Goal: Task Accomplishment & Management: Manage account settings

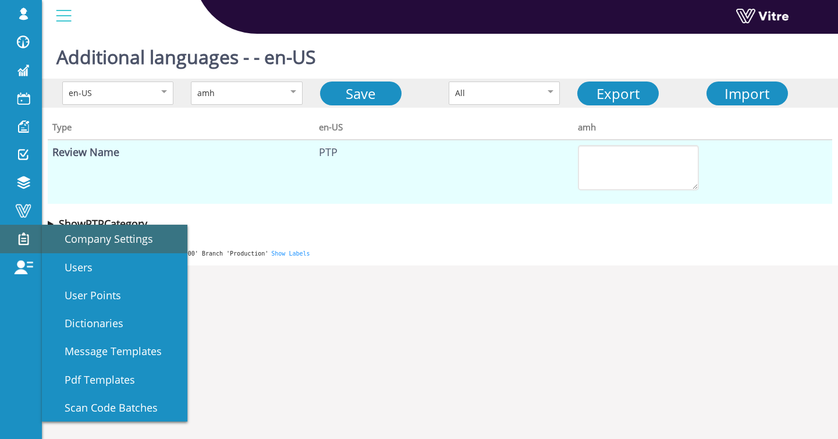
click at [74, 242] on span "Company Settings" at bounding box center [102, 239] width 102 height 14
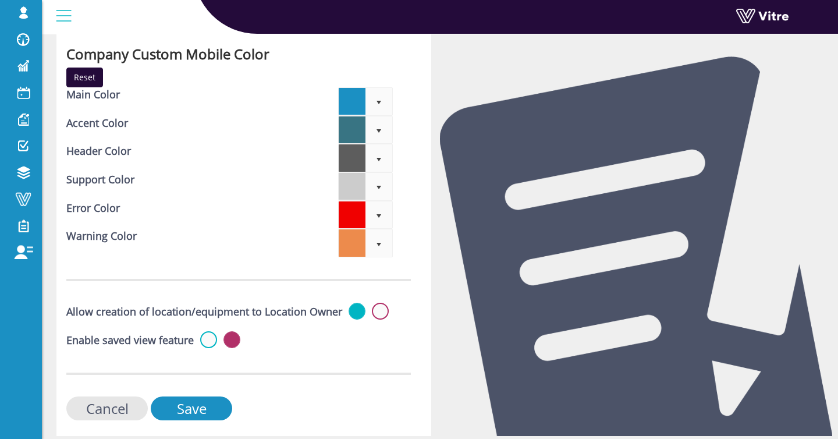
scroll to position [3710, 0]
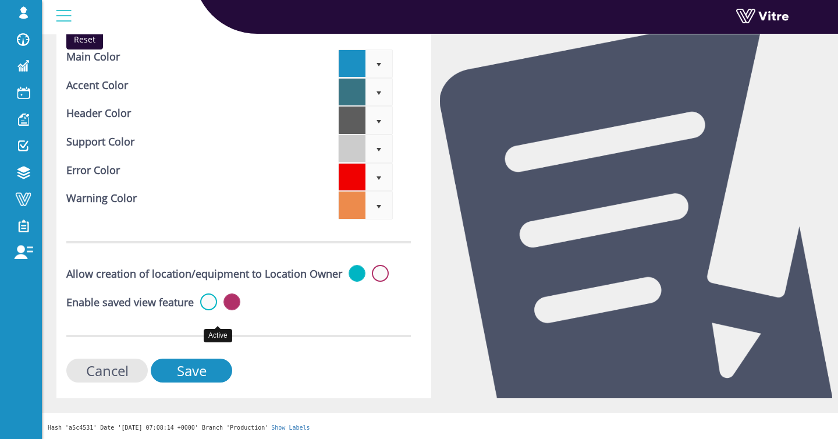
click at [212, 300] on label at bounding box center [208, 301] width 17 height 17
click at [0, 0] on input "radio" at bounding box center [0, 0] width 0 height 0
click at [183, 366] on input "Save" at bounding box center [192, 371] width 82 height 24
